Goal: Transaction & Acquisition: Book appointment/travel/reservation

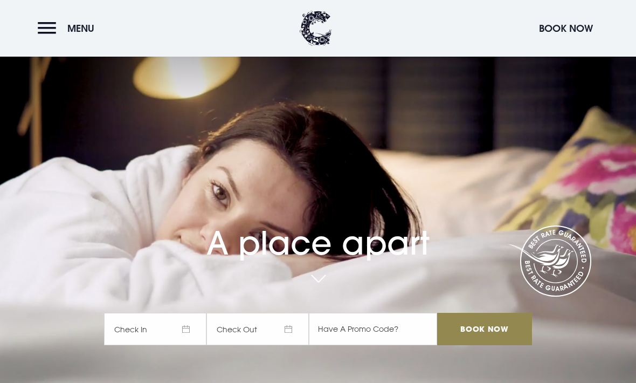
click at [168, 345] on span "Check In" at bounding box center [155, 329] width 102 height 32
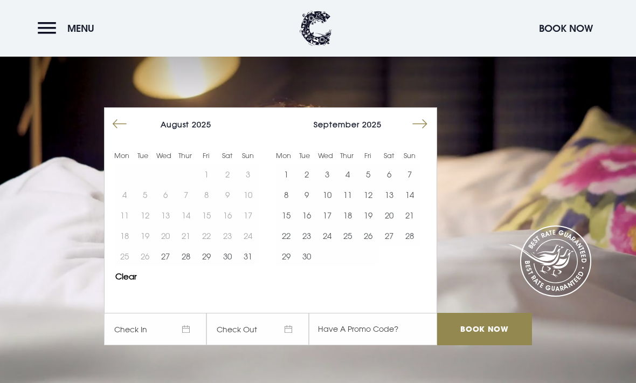
click at [148, 266] on table "1 2 3 4 5 6 7 8 9 10 11 12 13 14 15 16 17 18 19 20 21 22 23 24 25 26 27 28 29 3…" at bounding box center [186, 215] width 144 height 102
click at [167, 266] on button "27" at bounding box center [165, 256] width 20 height 20
click at [204, 266] on button "29" at bounding box center [206, 256] width 20 height 20
click at [492, 345] on input "Book Now" at bounding box center [484, 329] width 95 height 32
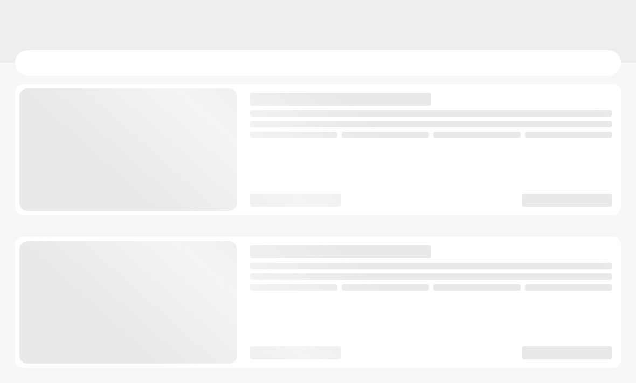
click at [571, 27] on div at bounding box center [318, 31] width 636 height 63
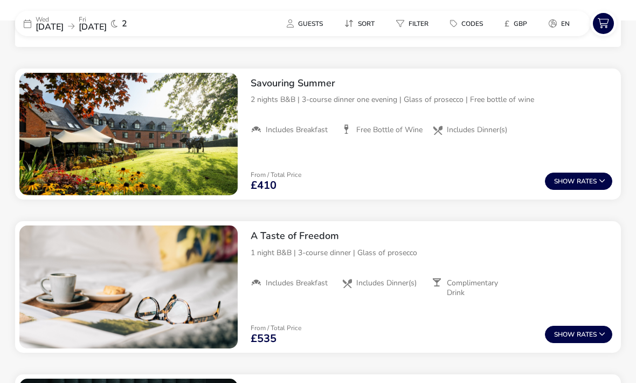
click at [560, 188] on button "Show Rates" at bounding box center [578, 181] width 67 height 17
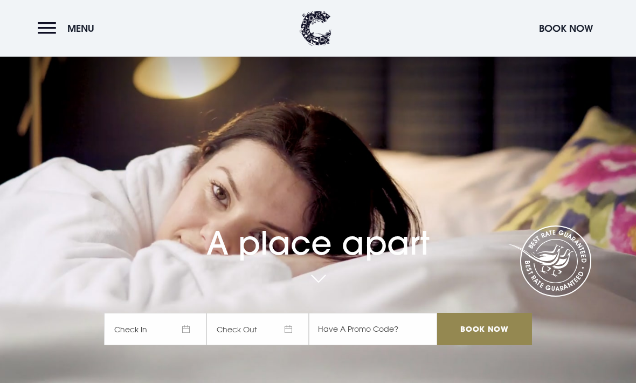
click at [179, 345] on span "Check In" at bounding box center [155, 329] width 102 height 32
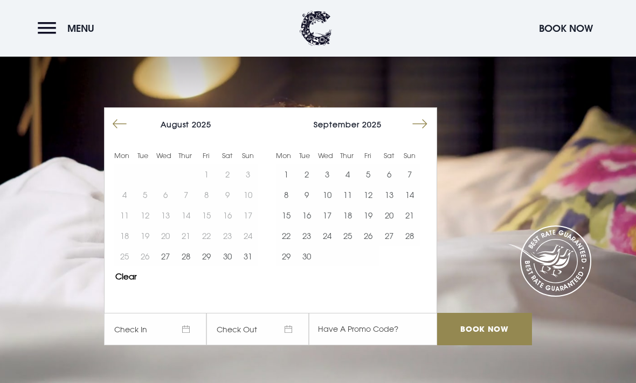
click at [188, 266] on button "28" at bounding box center [186, 256] width 20 height 20
click at [228, 266] on button "30" at bounding box center [227, 256] width 20 height 20
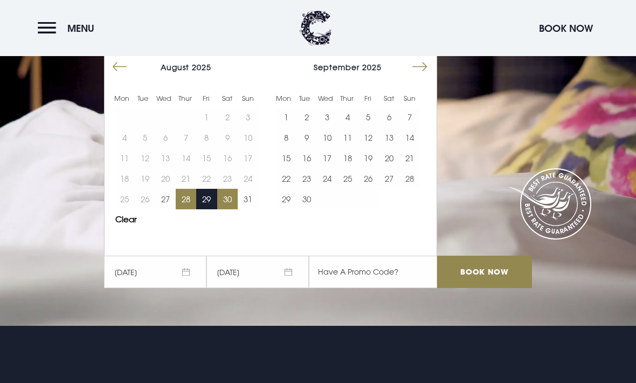
scroll to position [56, 0]
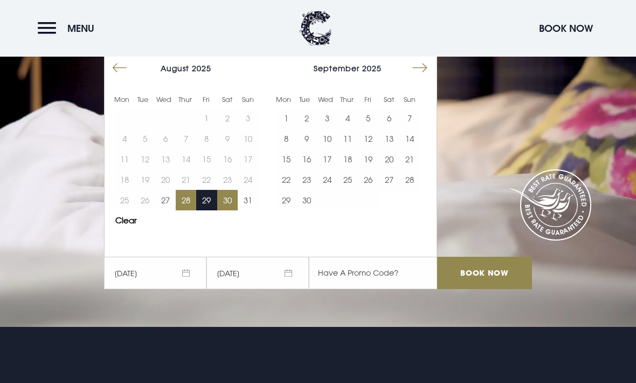
click at [485, 289] on input "Book Now" at bounding box center [484, 273] width 95 height 32
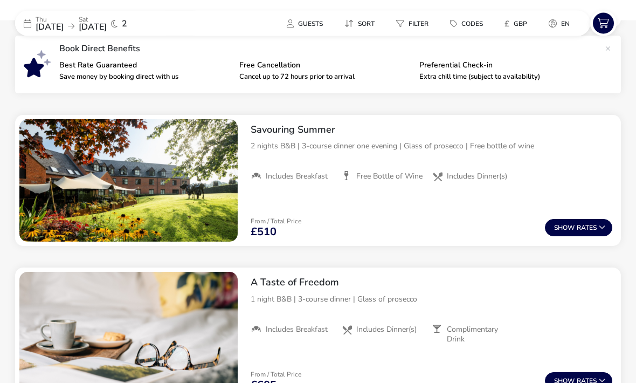
scroll to position [360, 0]
click at [557, 202] on div "Savouring Summer 2 nights B&B | 3-course dinner one evening | Glass of prosecco…" at bounding box center [431, 181] width 379 height 132
click at [572, 231] on span "Show" at bounding box center [565, 227] width 23 height 7
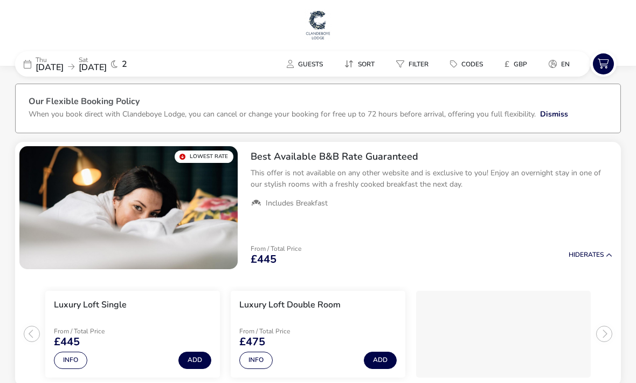
scroll to position [0, 0]
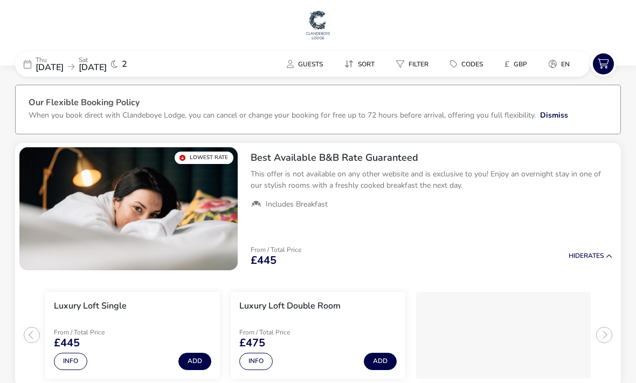
click at [301, 57] on button "Guests" at bounding box center [304, 64] width 53 height 16
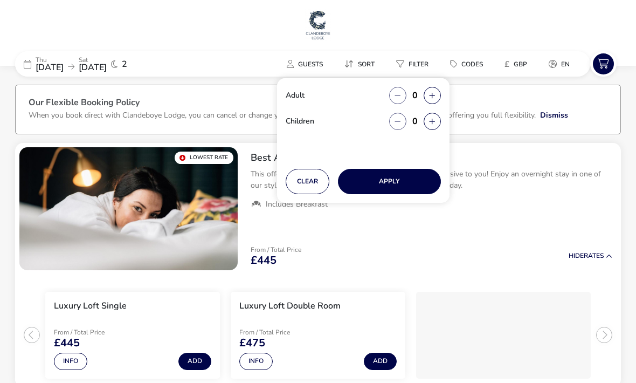
click at [431, 89] on button "button" at bounding box center [432, 95] width 17 height 17
click at [433, 91] on button "button" at bounding box center [432, 95] width 17 height 17
type input "2"
click at [390, 179] on button "Apply" at bounding box center [389, 181] width 103 height 25
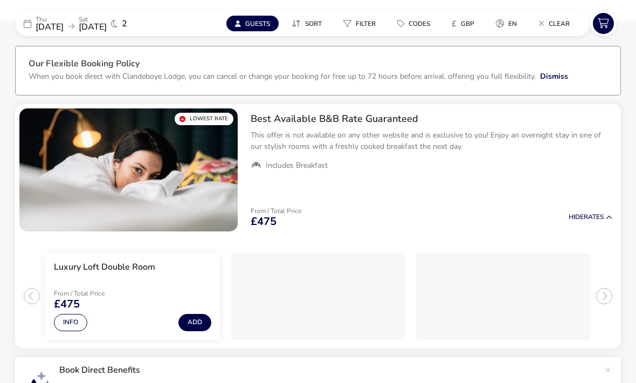
scroll to position [36, 0]
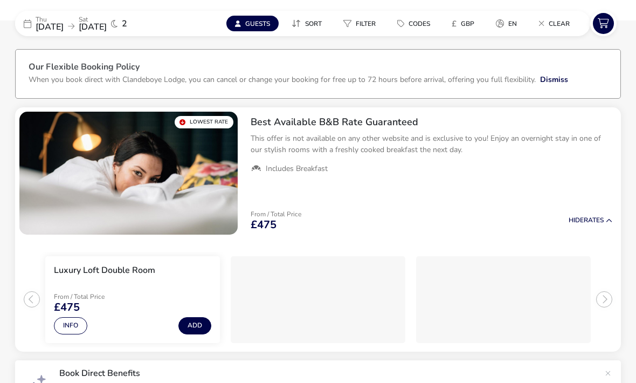
click at [49, 24] on span "28 Aug 2025" at bounding box center [50, 27] width 28 height 12
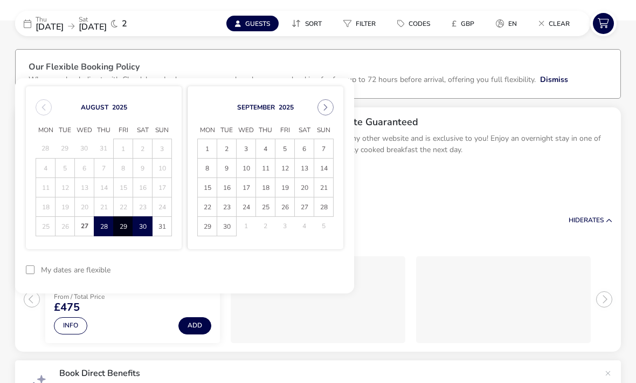
click at [85, 228] on span "27" at bounding box center [84, 226] width 19 height 19
click at [125, 226] on span "29" at bounding box center [123, 226] width 18 height 19
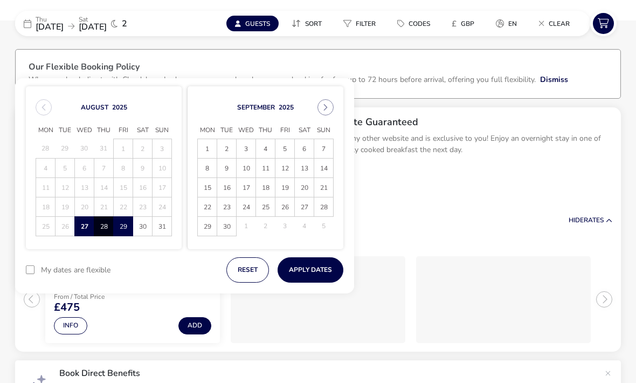
click at [320, 269] on button "Apply Dates" at bounding box center [311, 269] width 66 height 25
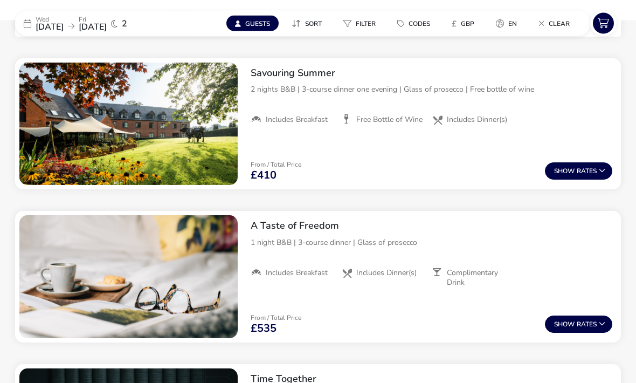
scroll to position [418, 0]
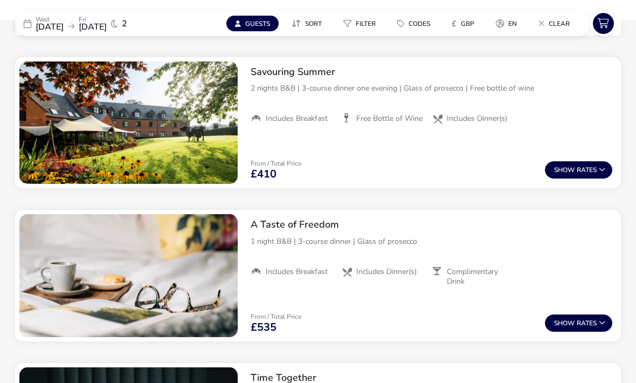
click at [583, 166] on button "Show Rates" at bounding box center [578, 169] width 67 height 17
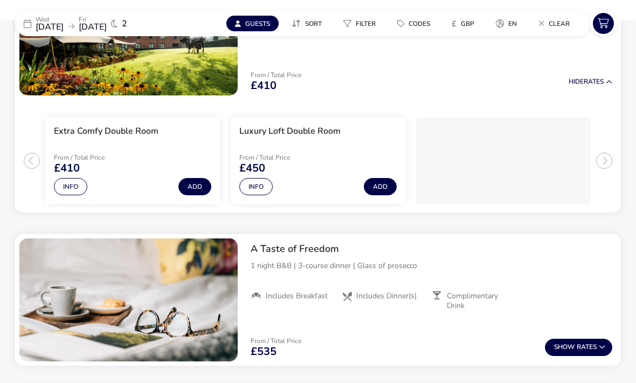
scroll to position [509, 0]
